Goal: Task Accomplishment & Management: Use online tool/utility

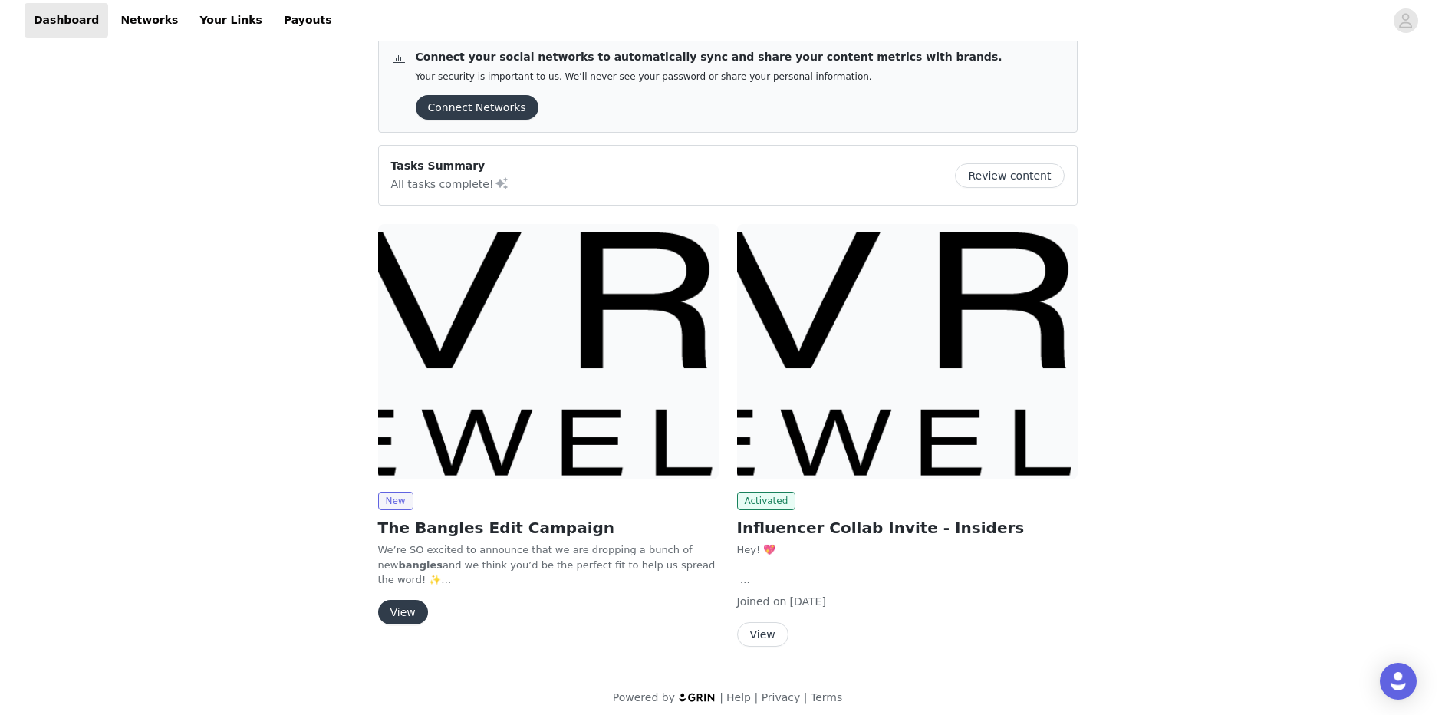
scroll to position [30, 0]
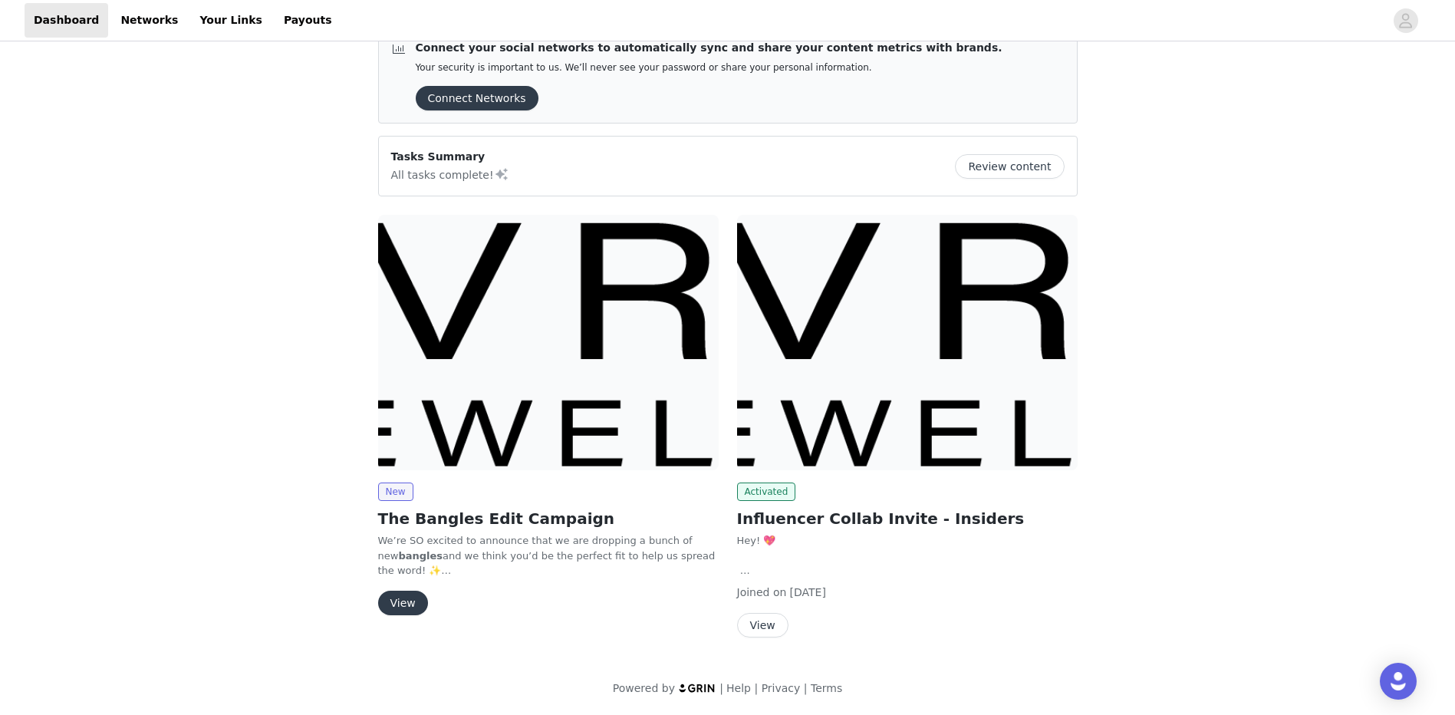
click at [773, 630] on button "View" at bounding box center [762, 625] width 51 height 25
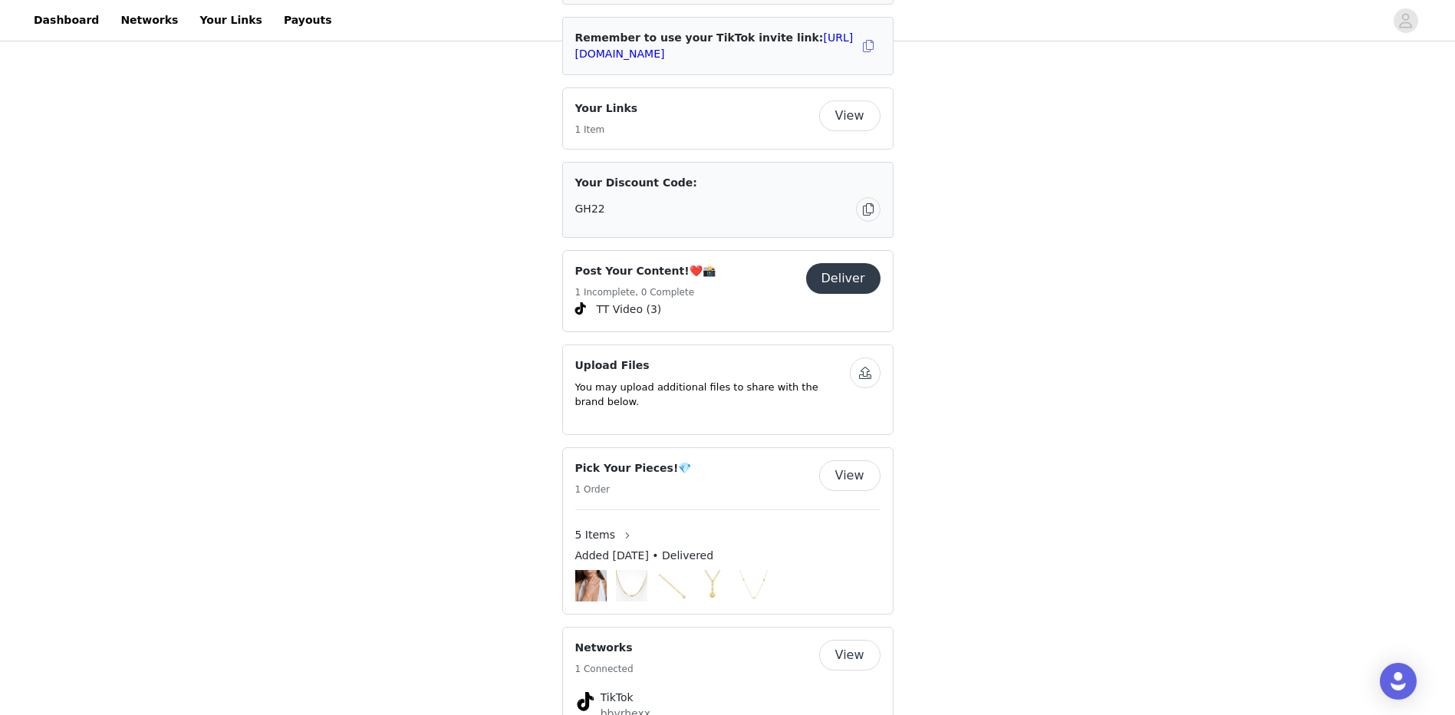
scroll to position [537, 0]
click at [635, 260] on h4 "Post Your Content!❤️📸" at bounding box center [645, 268] width 140 height 16
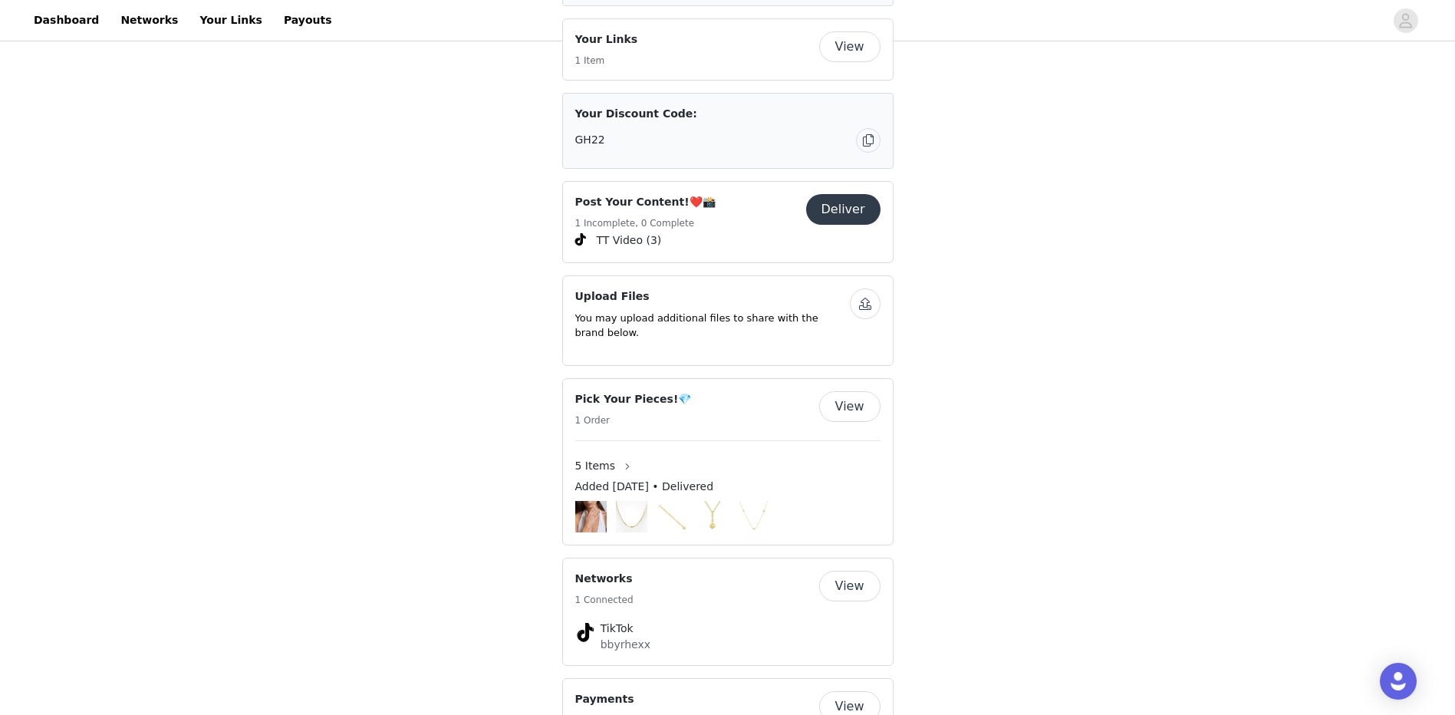
scroll to position [679, 0]
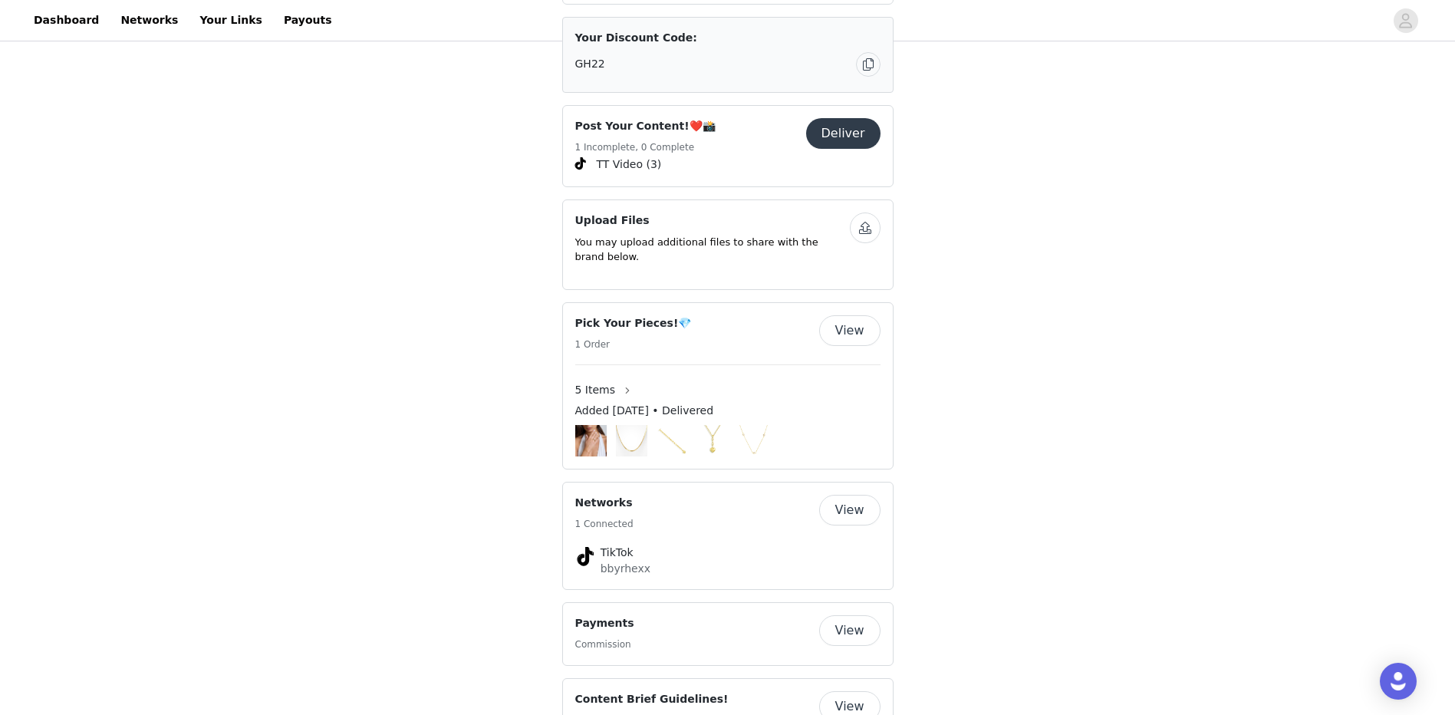
click at [840, 615] on button "View" at bounding box center [849, 630] width 61 height 31
